Goal: Information Seeking & Learning: Learn about a topic

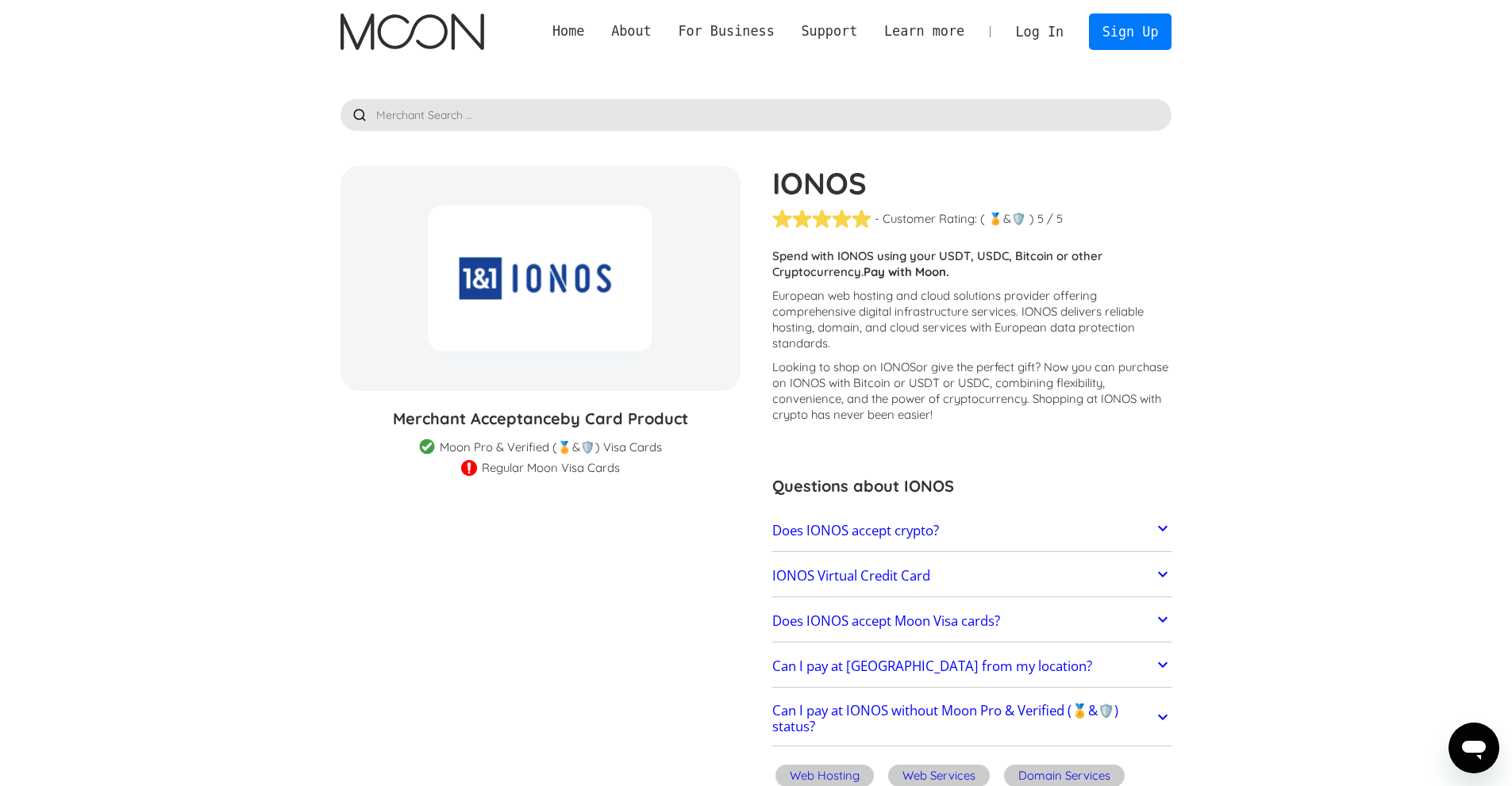
click at [982, 547] on div "Does IONOS accept crypto? IONOS does not directly accept cryptocurrencies for p…" at bounding box center [973, 530] width 400 height 41
click at [977, 531] on link "Does IONOS accept crypto?" at bounding box center [973, 531] width 400 height 34
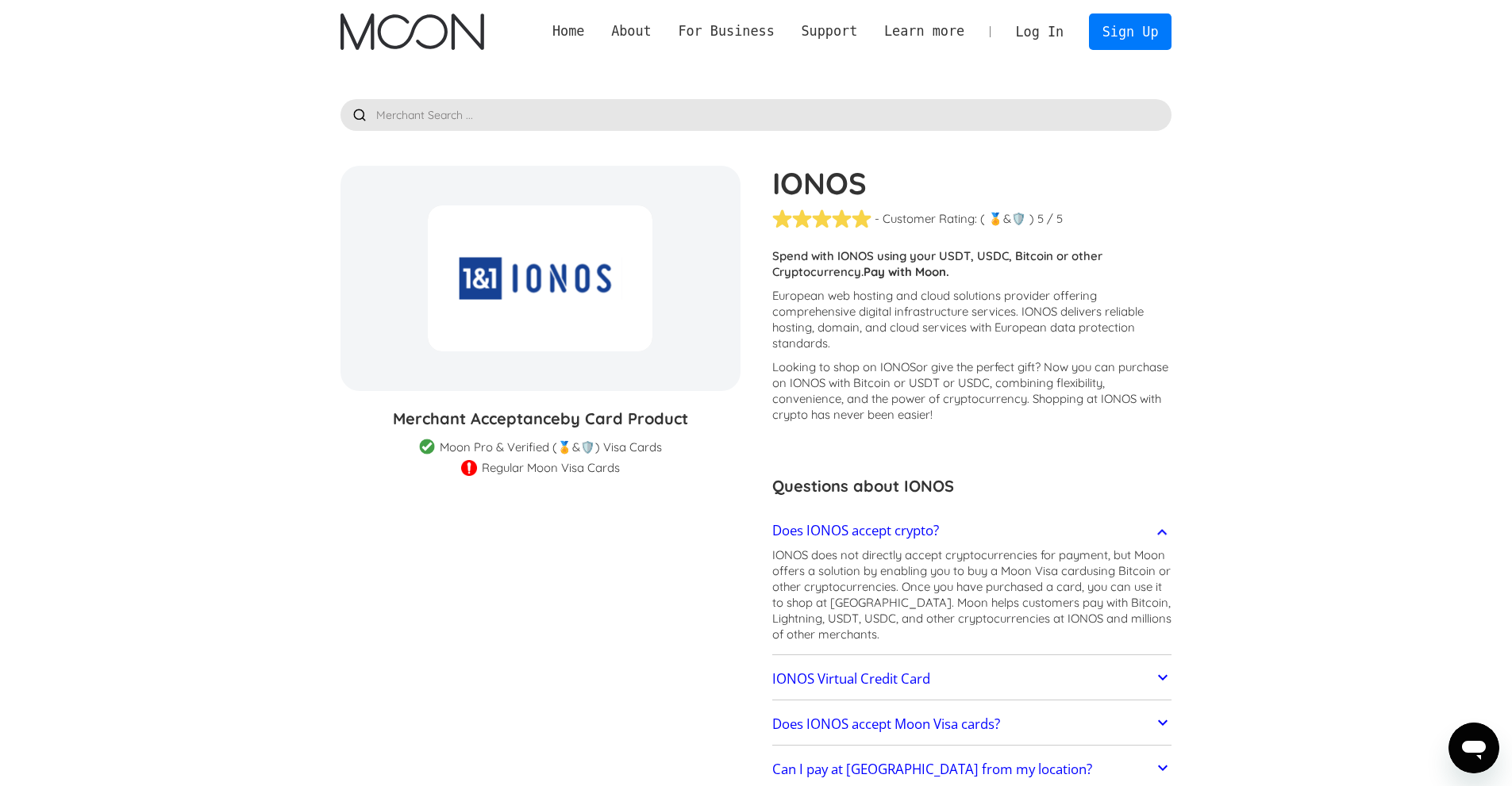
click at [977, 530] on link "Does IONOS accept crypto?" at bounding box center [973, 531] width 400 height 34
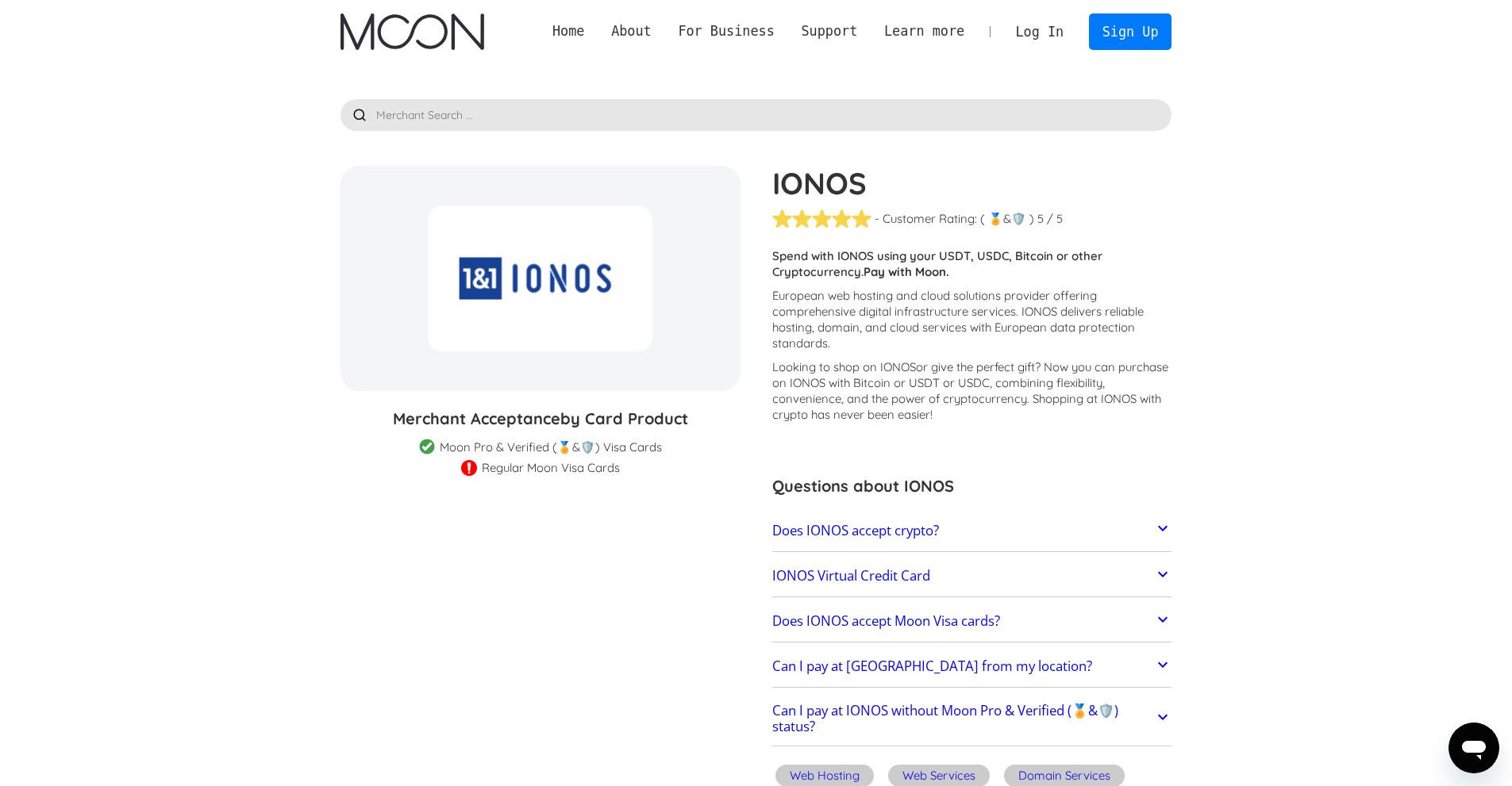
click at [865, 571] on h2 "IONOS Virtual Credit Card" at bounding box center [852, 575] width 158 height 15
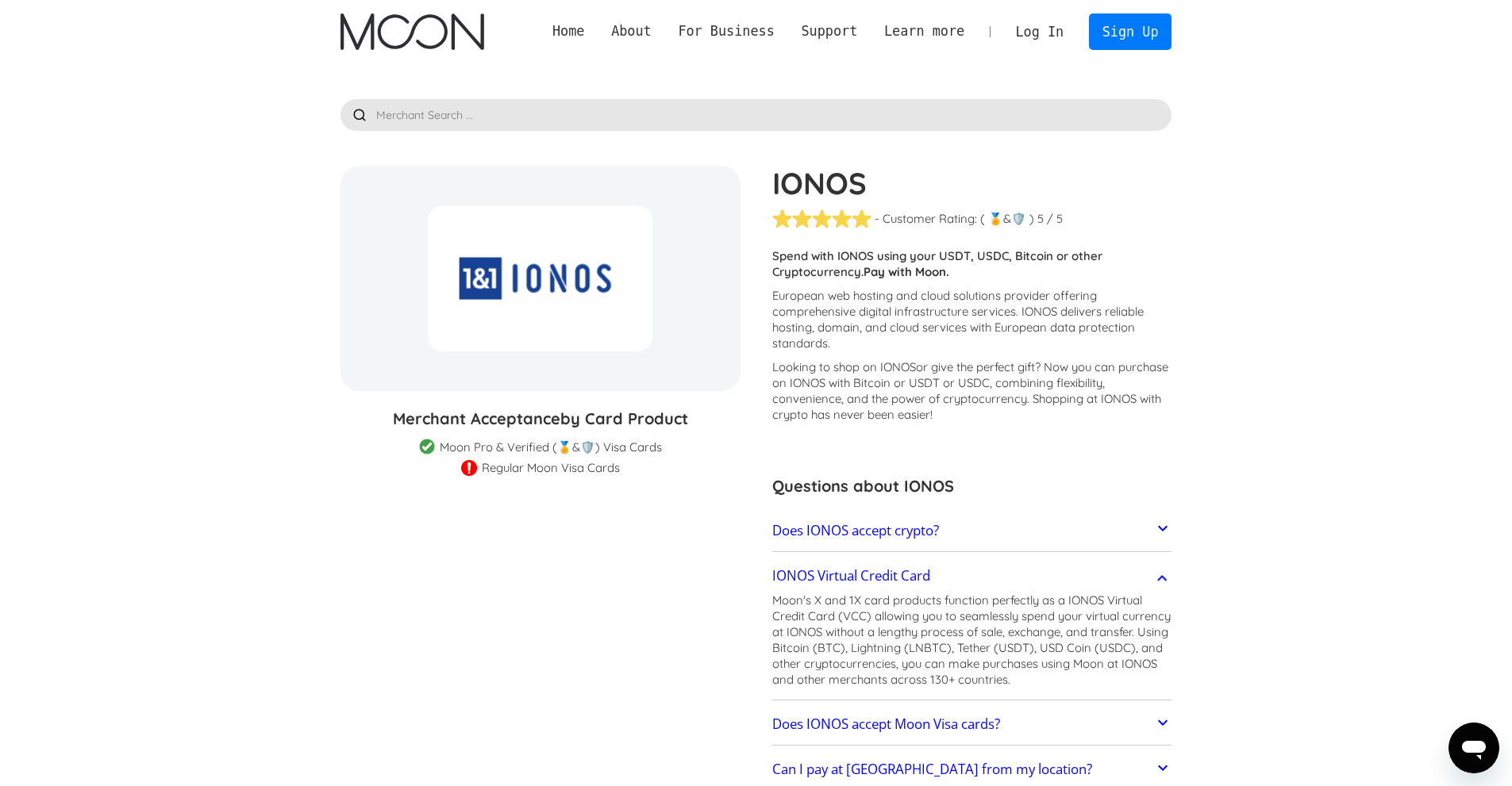
click at [865, 571] on h2 "IONOS Virtual Credit Card" at bounding box center [852, 575] width 158 height 15
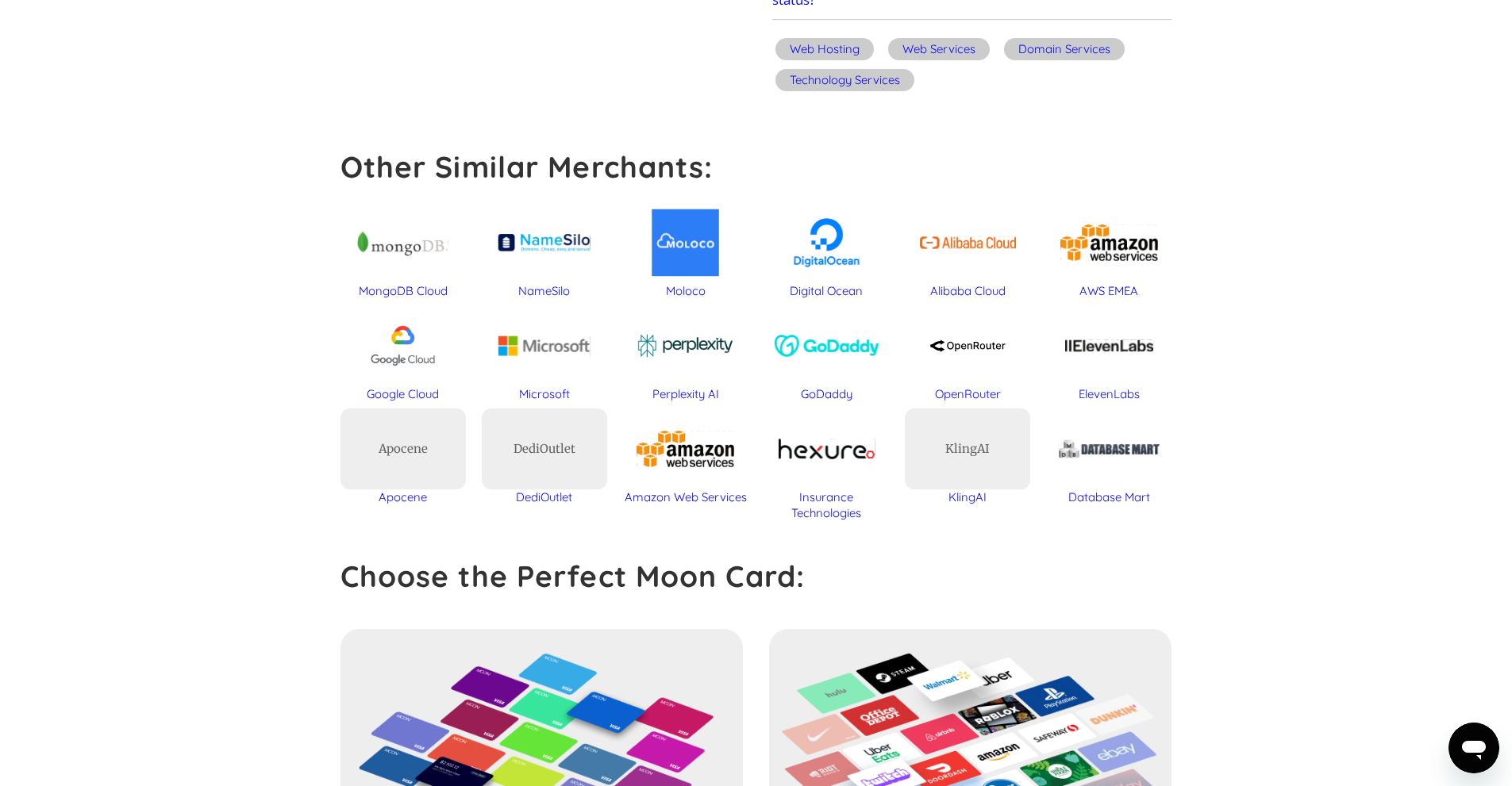
scroll to position [714, 0]
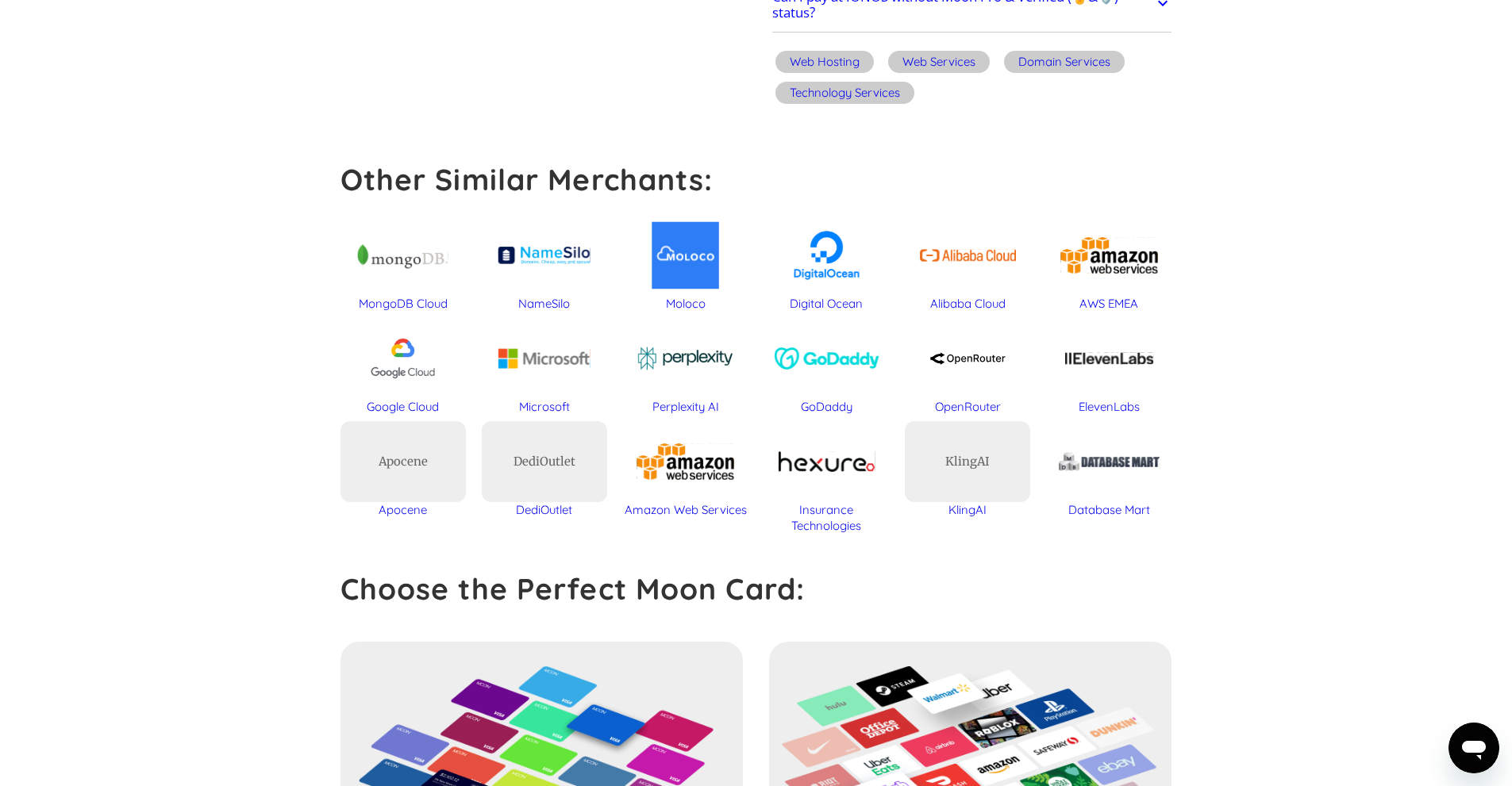
click at [397, 260] on div "MongoDB Cloud" at bounding box center [403, 256] width 125 height 82
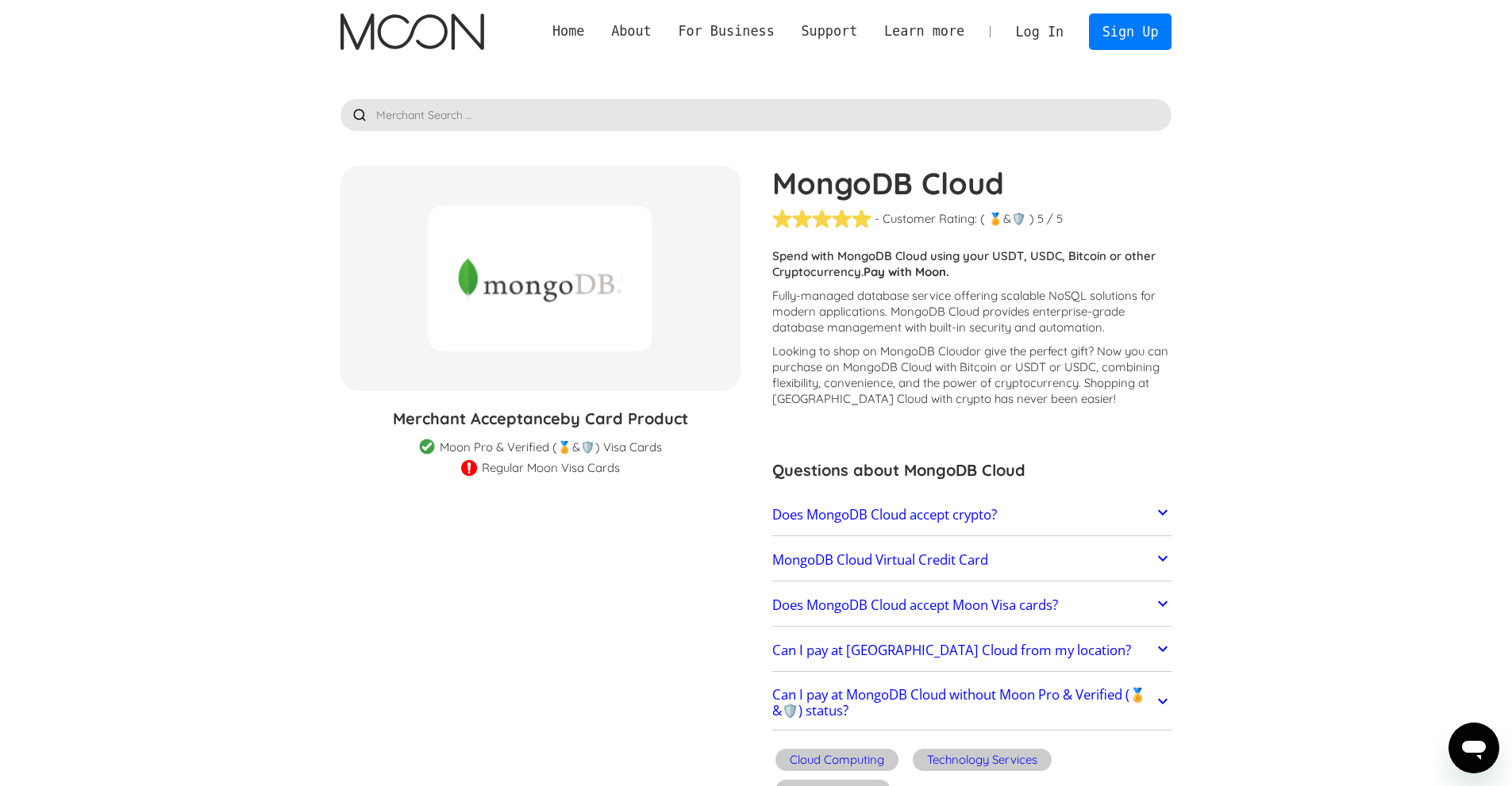
click at [549, 257] on div at bounding box center [539, 278] width 224 height 146
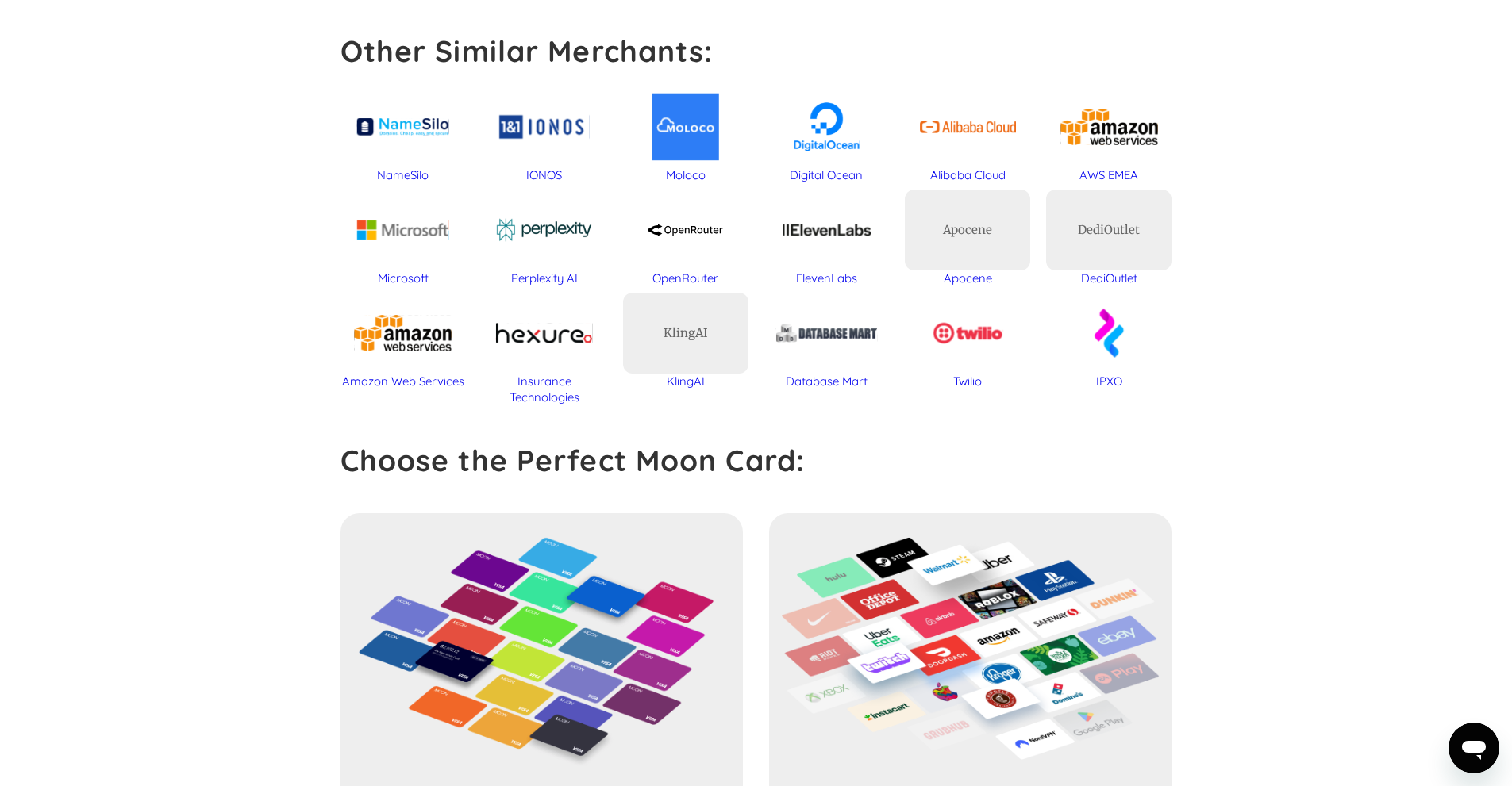
scroll to position [589, 0]
